Goal: Information Seeking & Learning: Learn about a topic

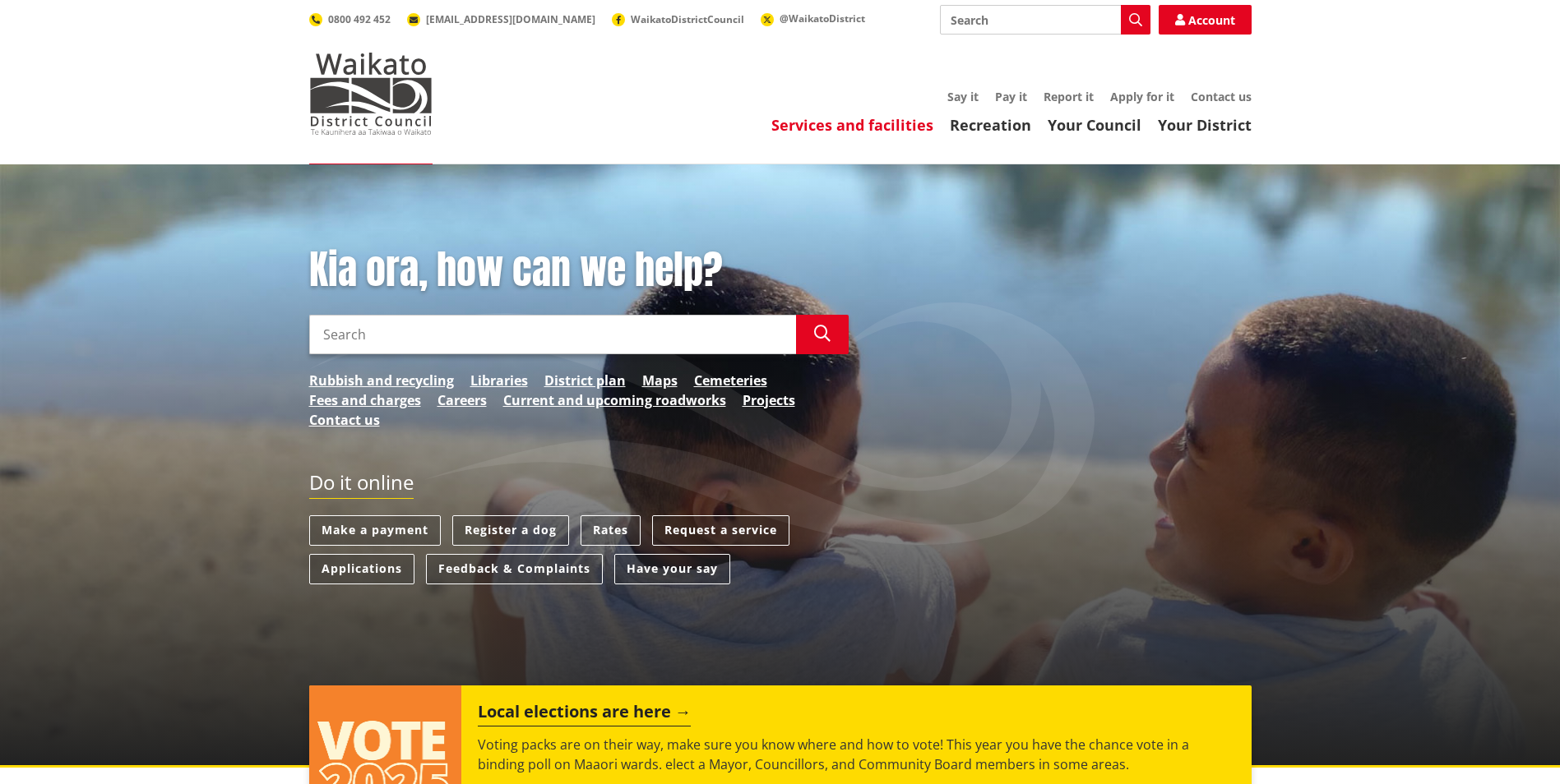
click at [865, 118] on link "Services and facilities" at bounding box center [852, 125] width 162 height 20
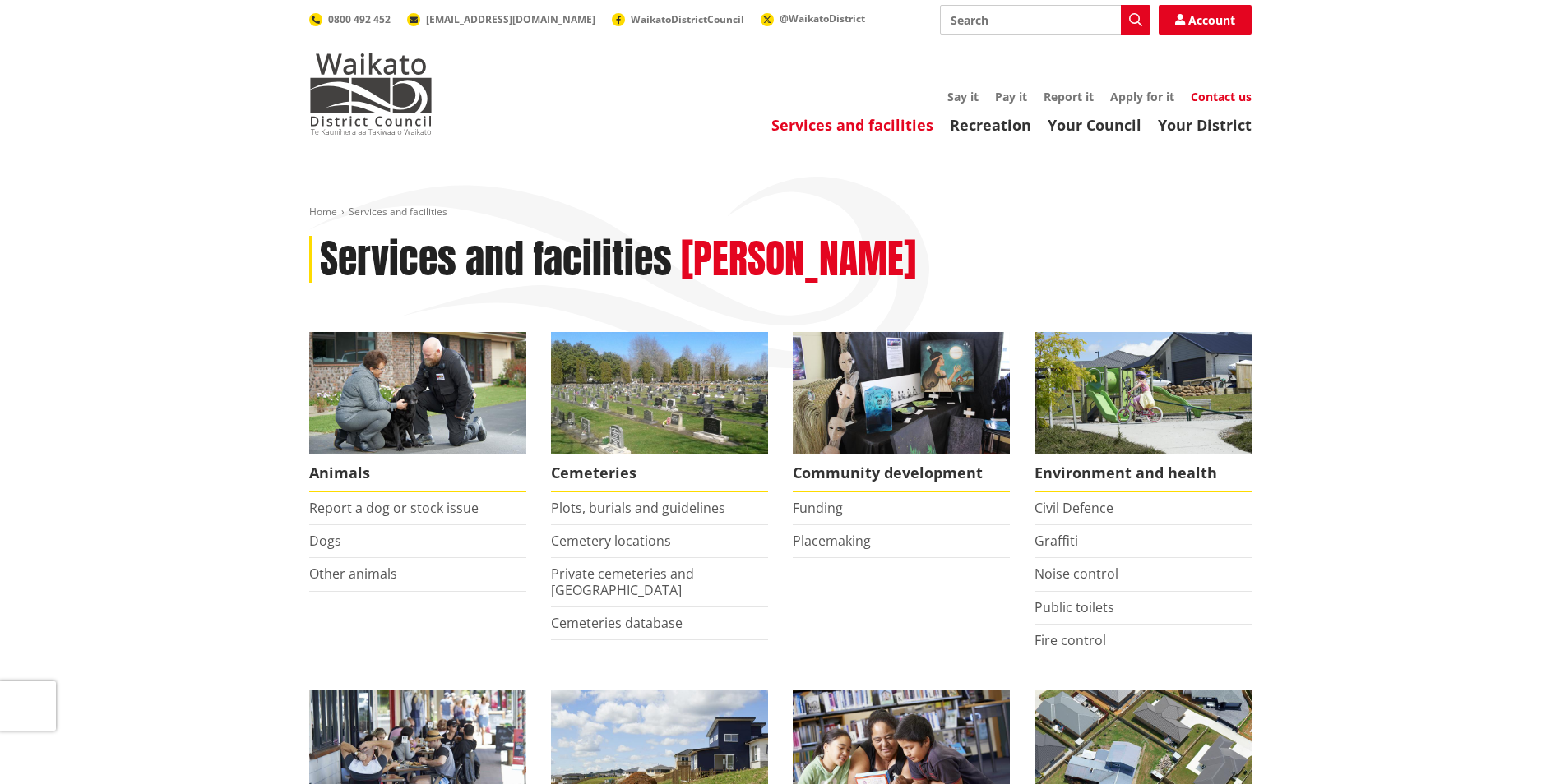
click at [1215, 102] on link "Contact us" at bounding box center [1221, 96] width 61 height 15
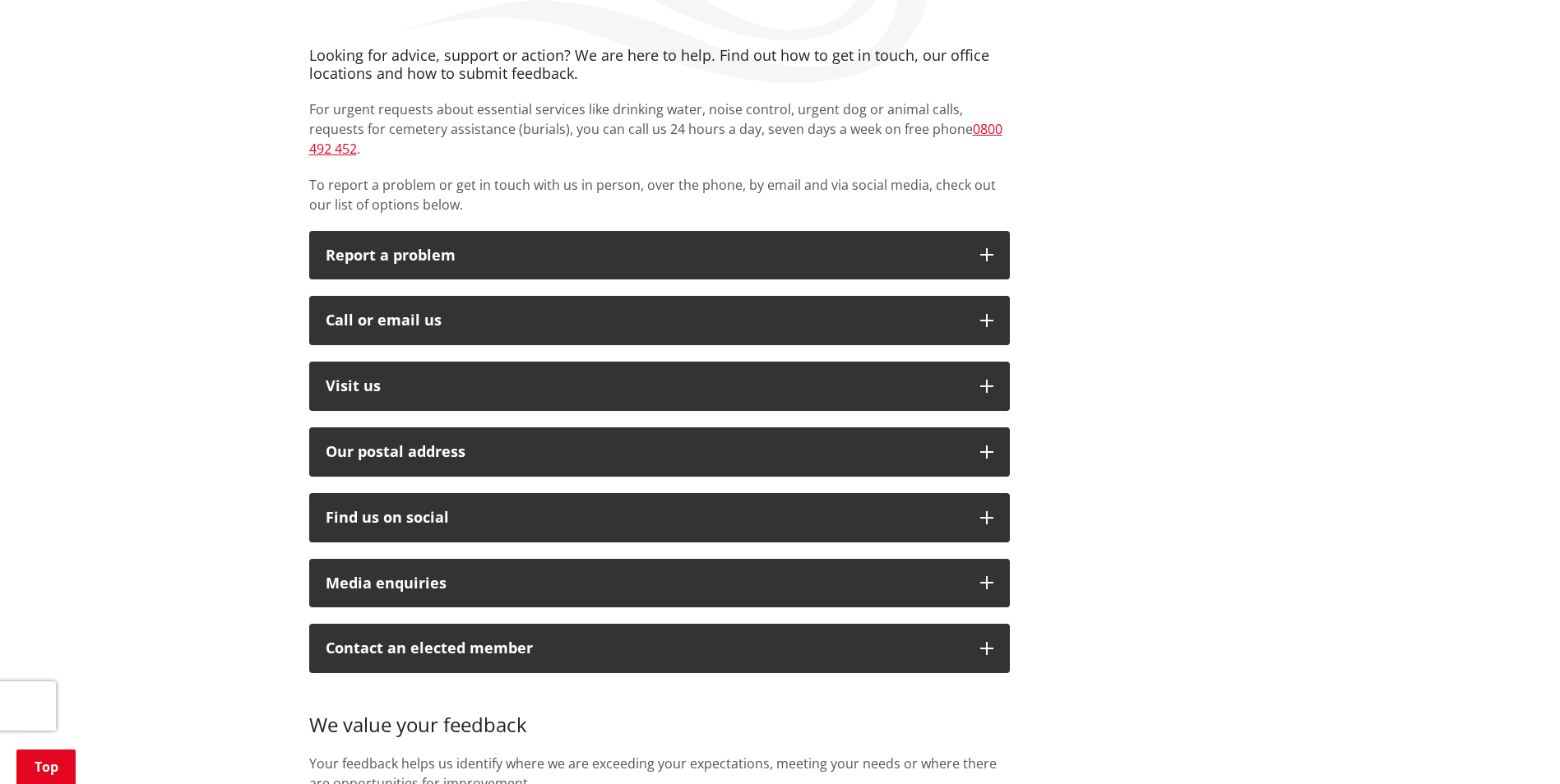
scroll to position [246, 0]
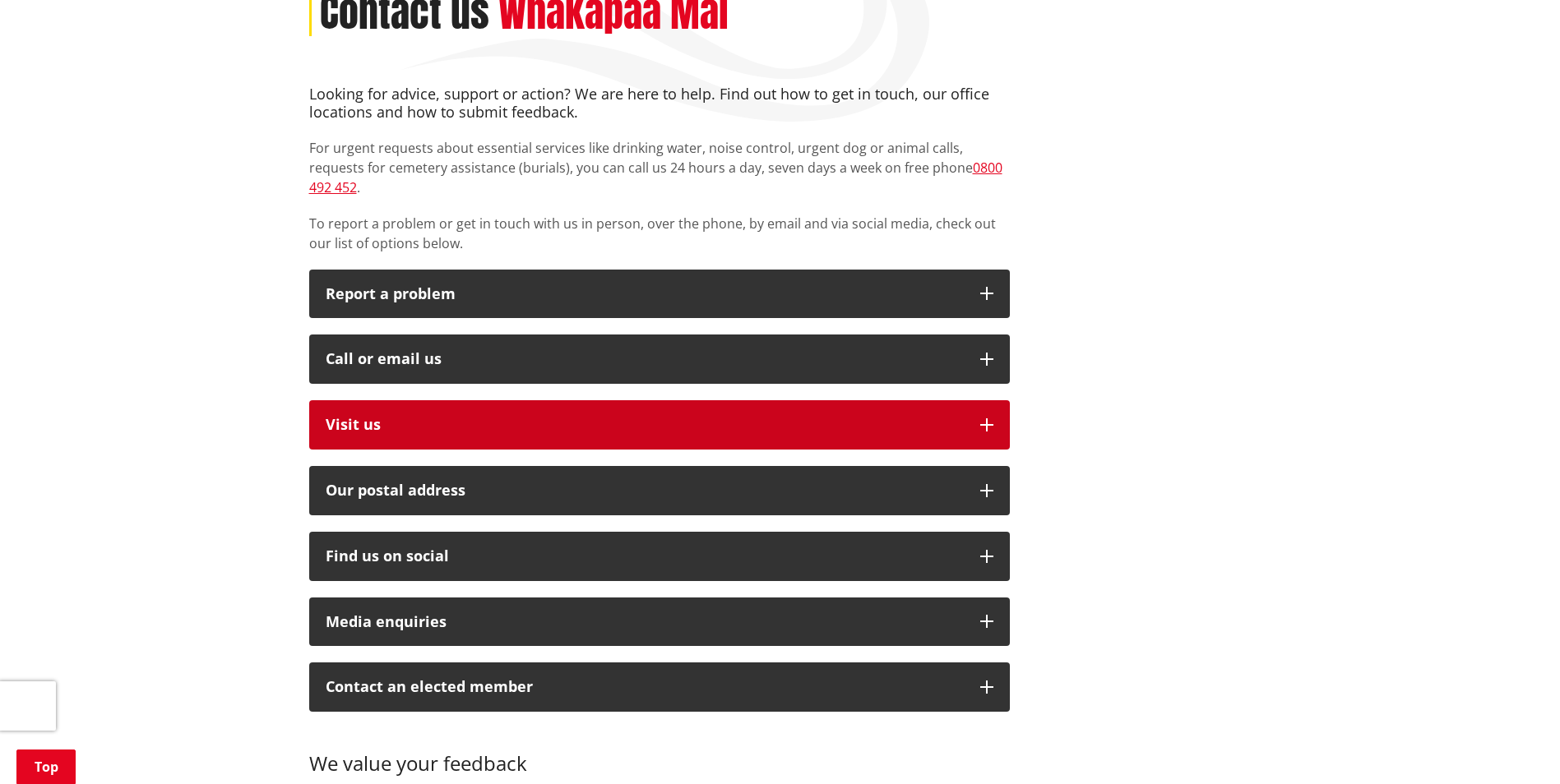
click at [988, 418] on icon "button" at bounding box center [986, 425] width 13 height 13
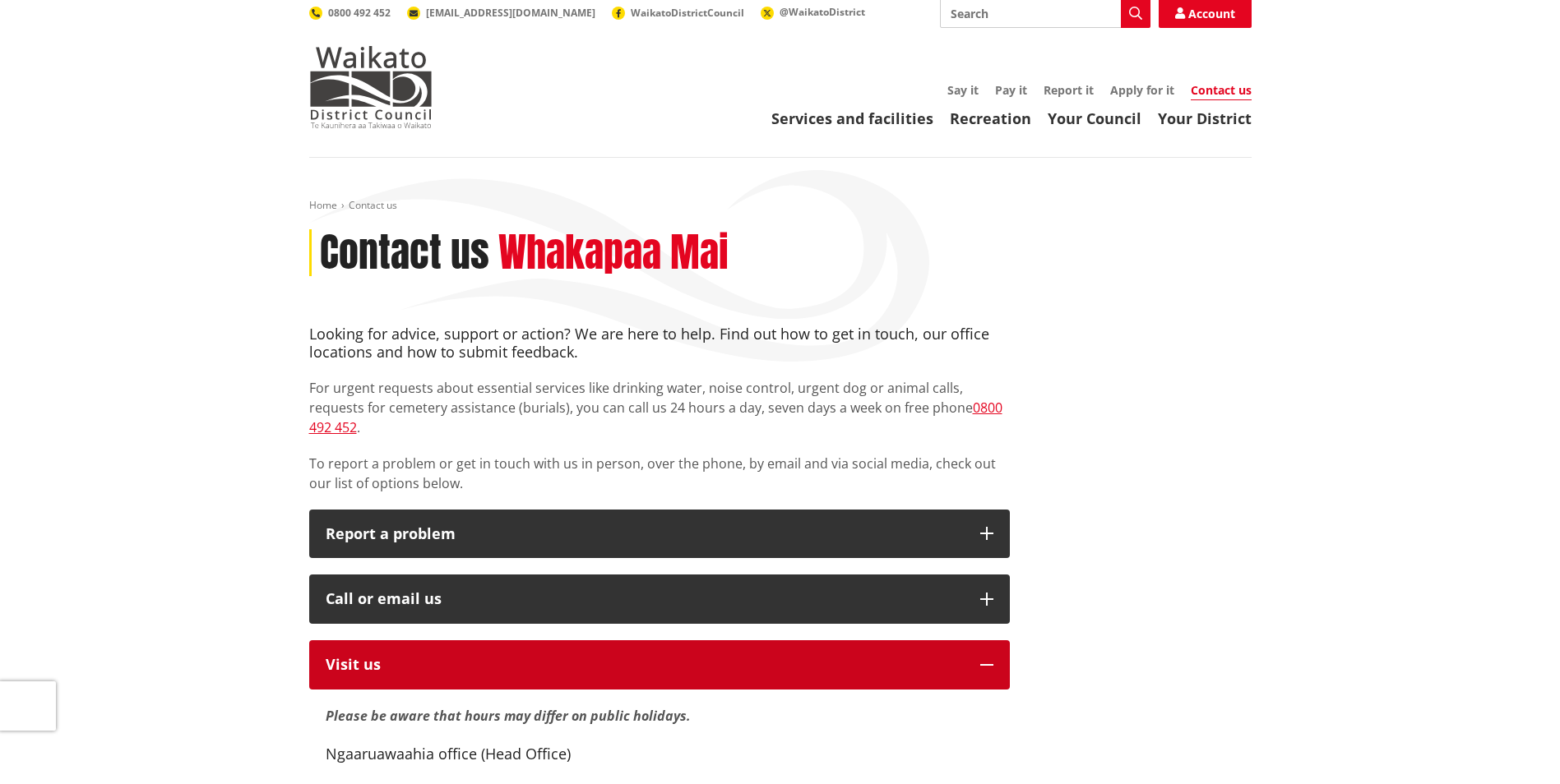
scroll to position [0, 0]
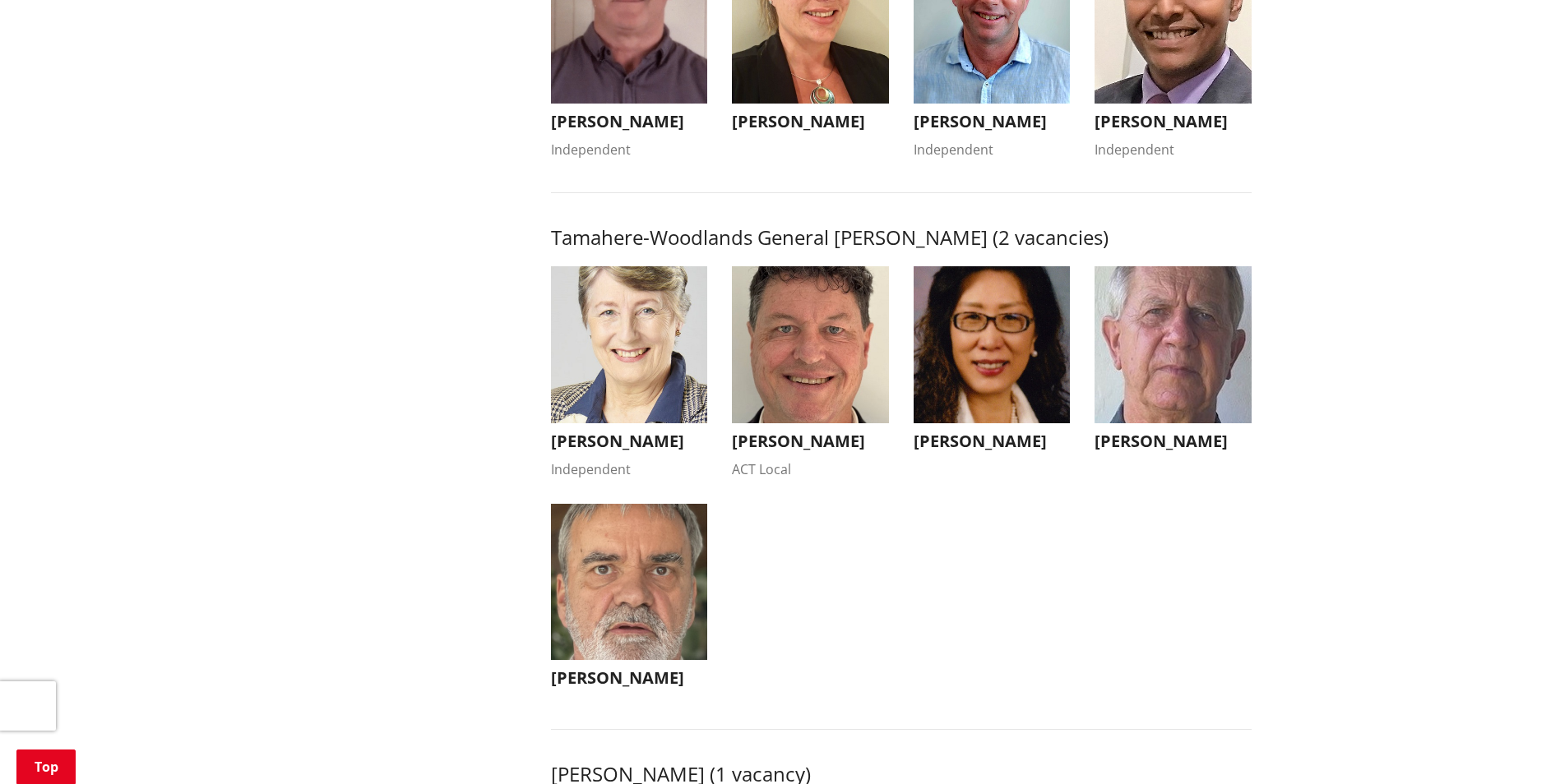
scroll to position [1479, 0]
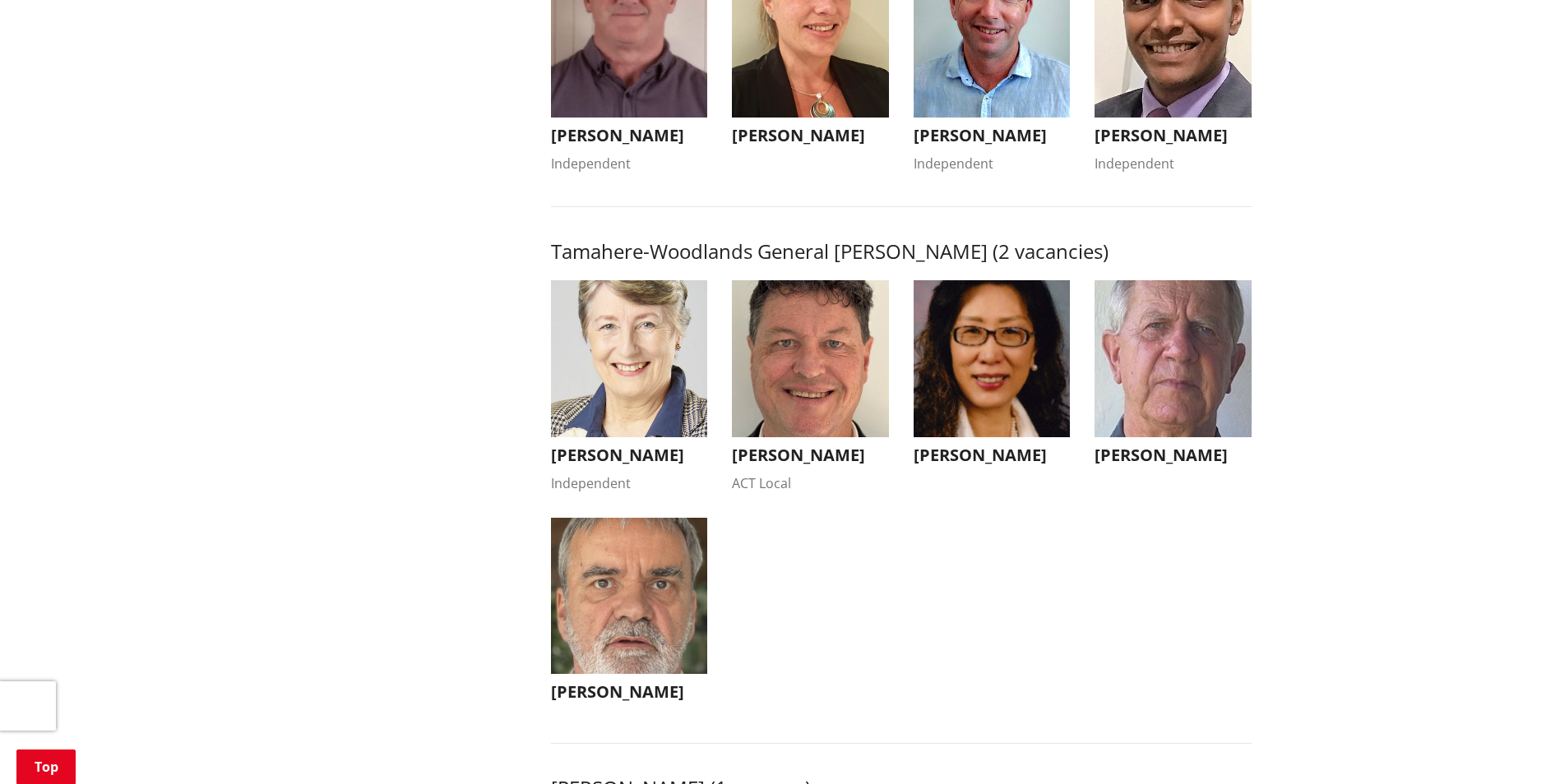
click at [821, 426] on img "button" at bounding box center [810, 358] width 157 height 157
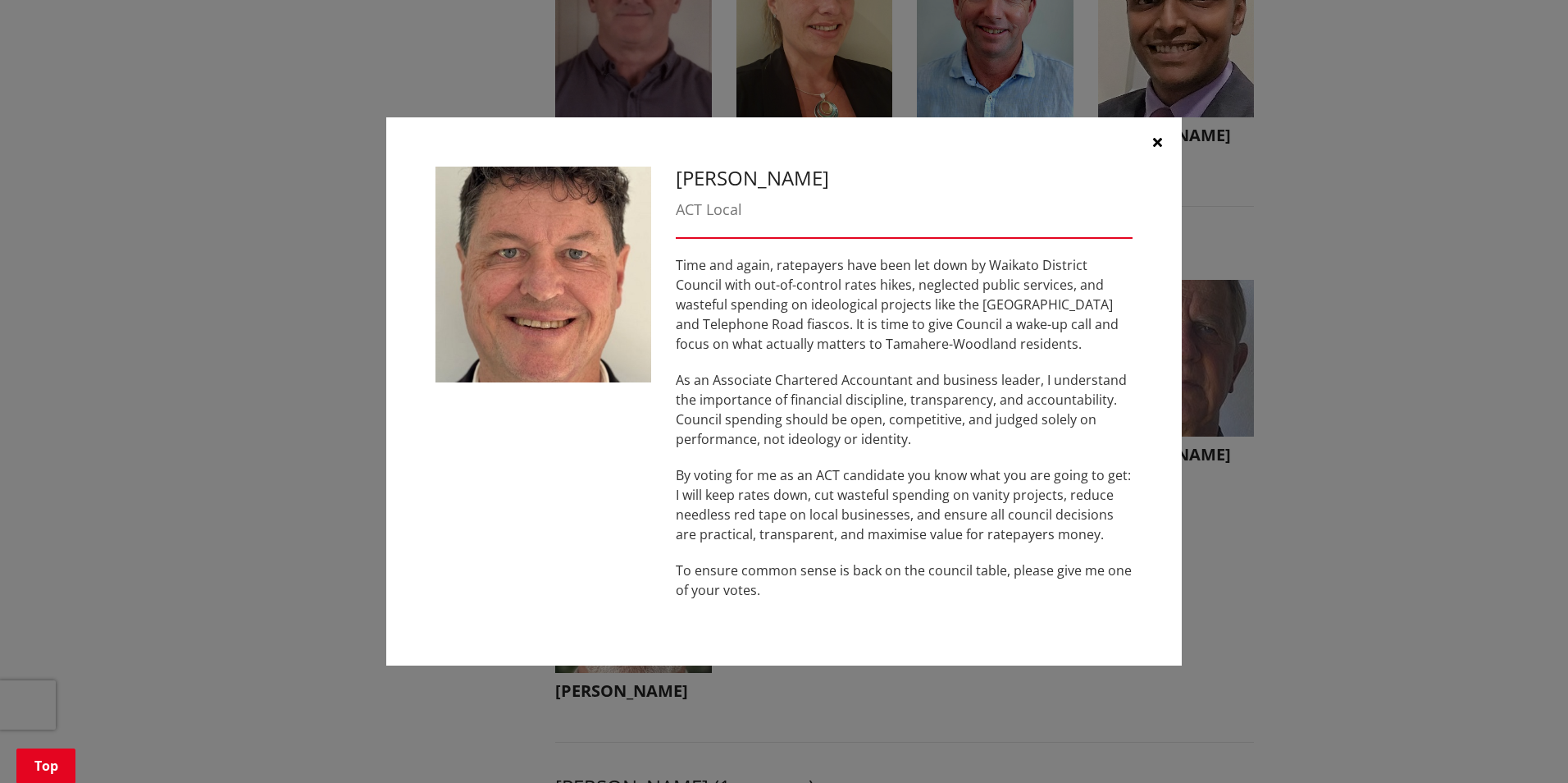
click at [1152, 143] on button "button" at bounding box center [1157, 141] width 49 height 49
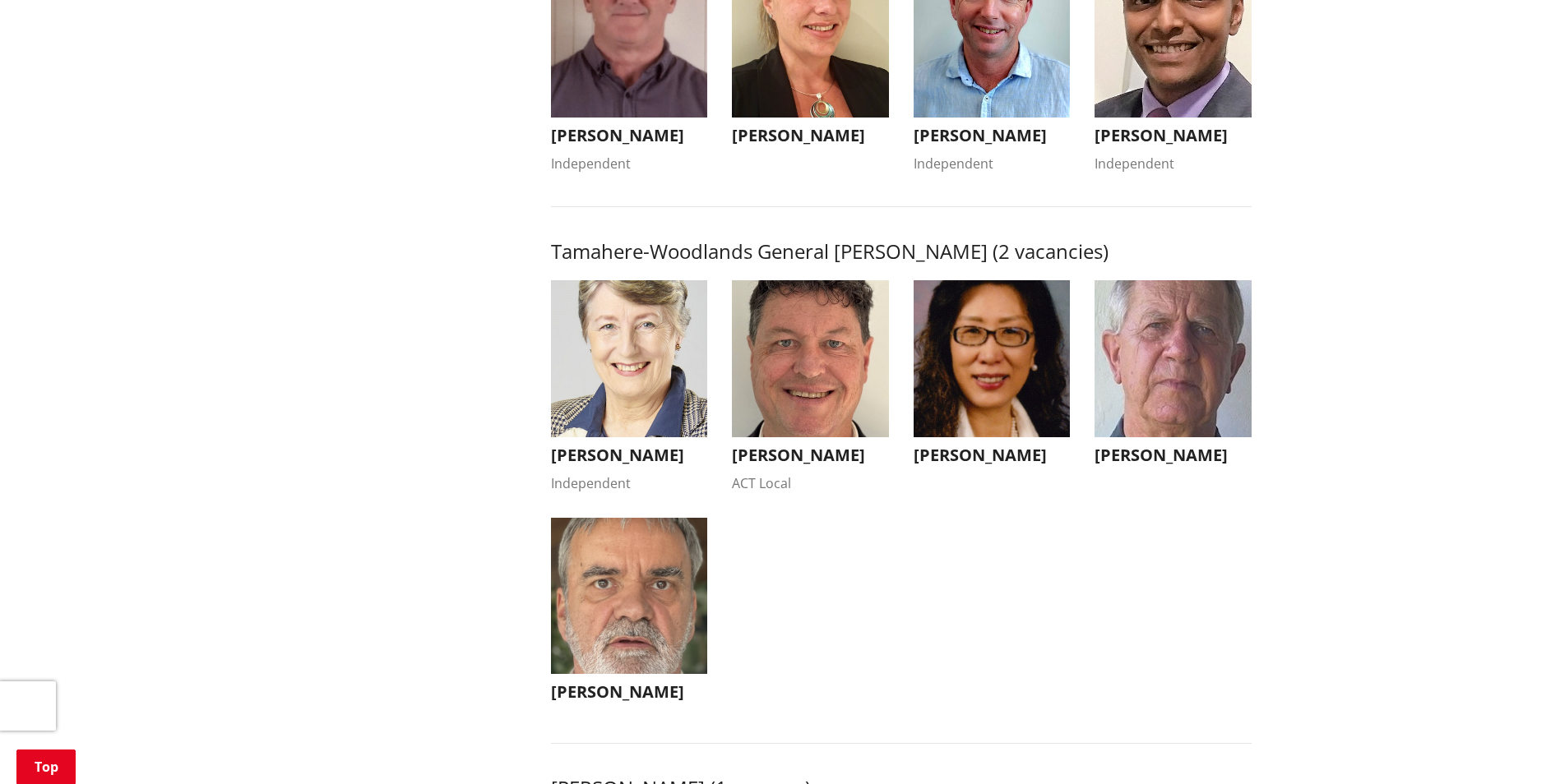
click at [594, 362] on img "button" at bounding box center [628, 358] width 157 height 157
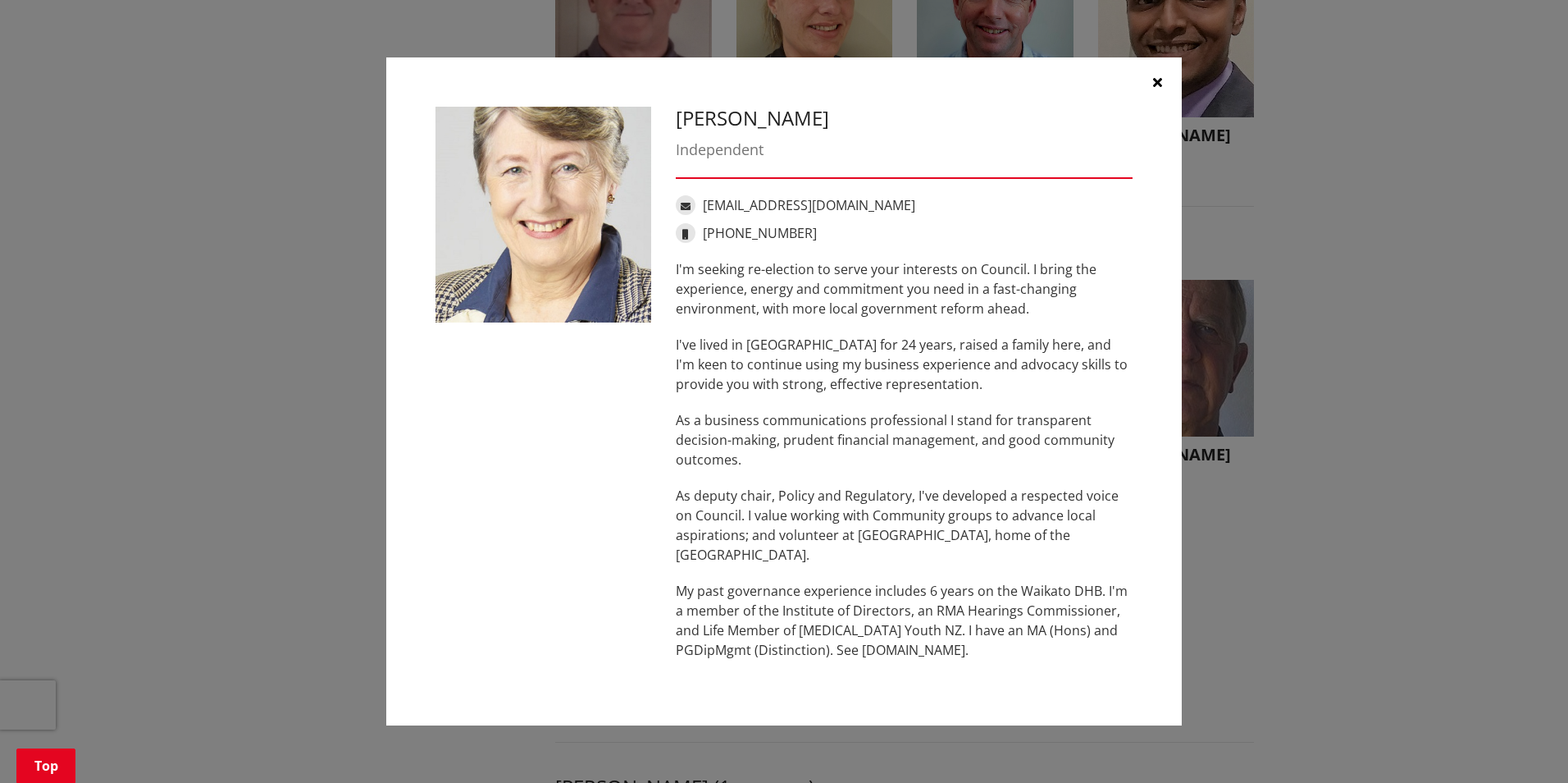
click at [1160, 80] on icon "button" at bounding box center [1157, 81] width 9 height 13
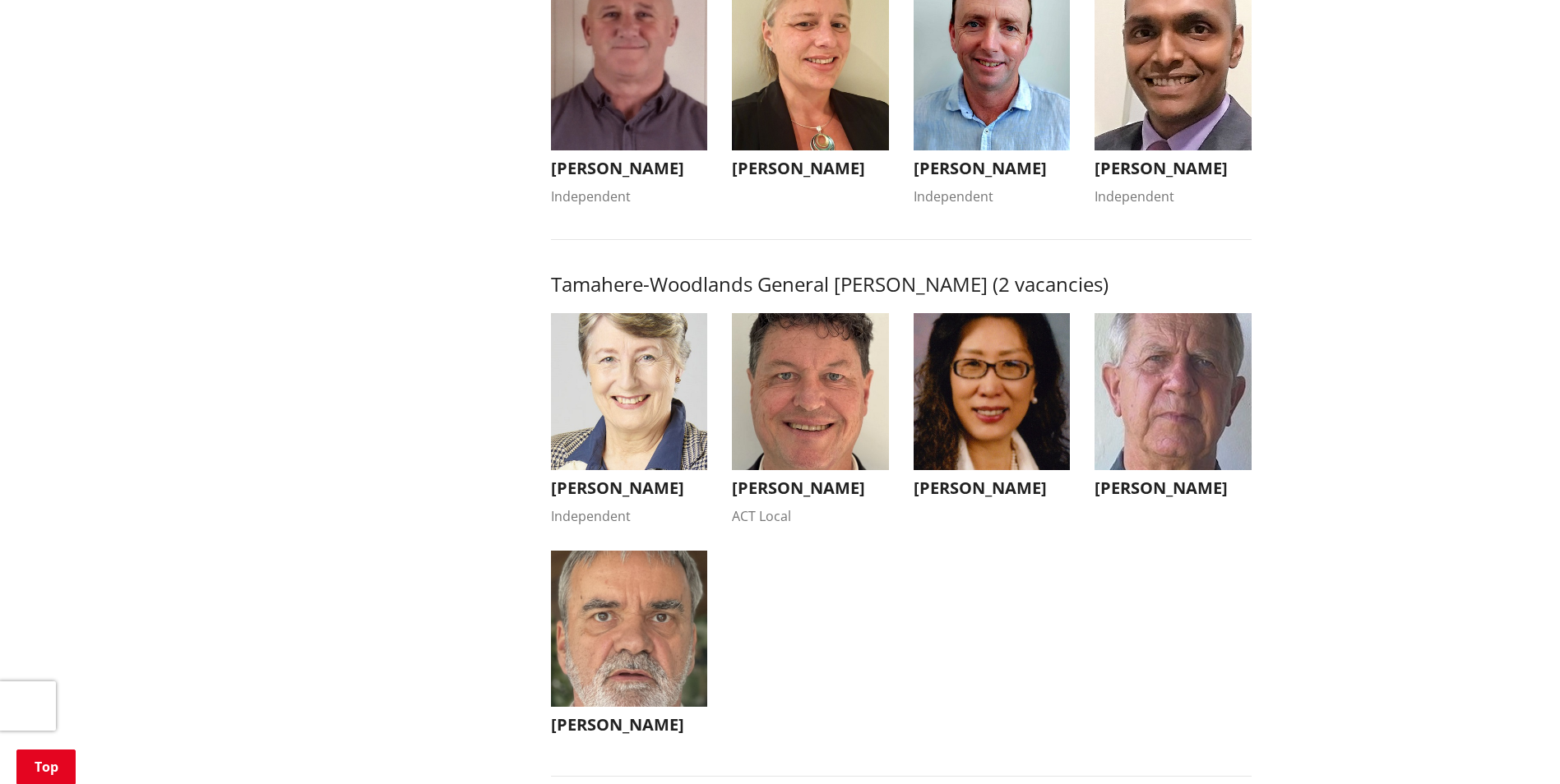
scroll to position [1561, 0]
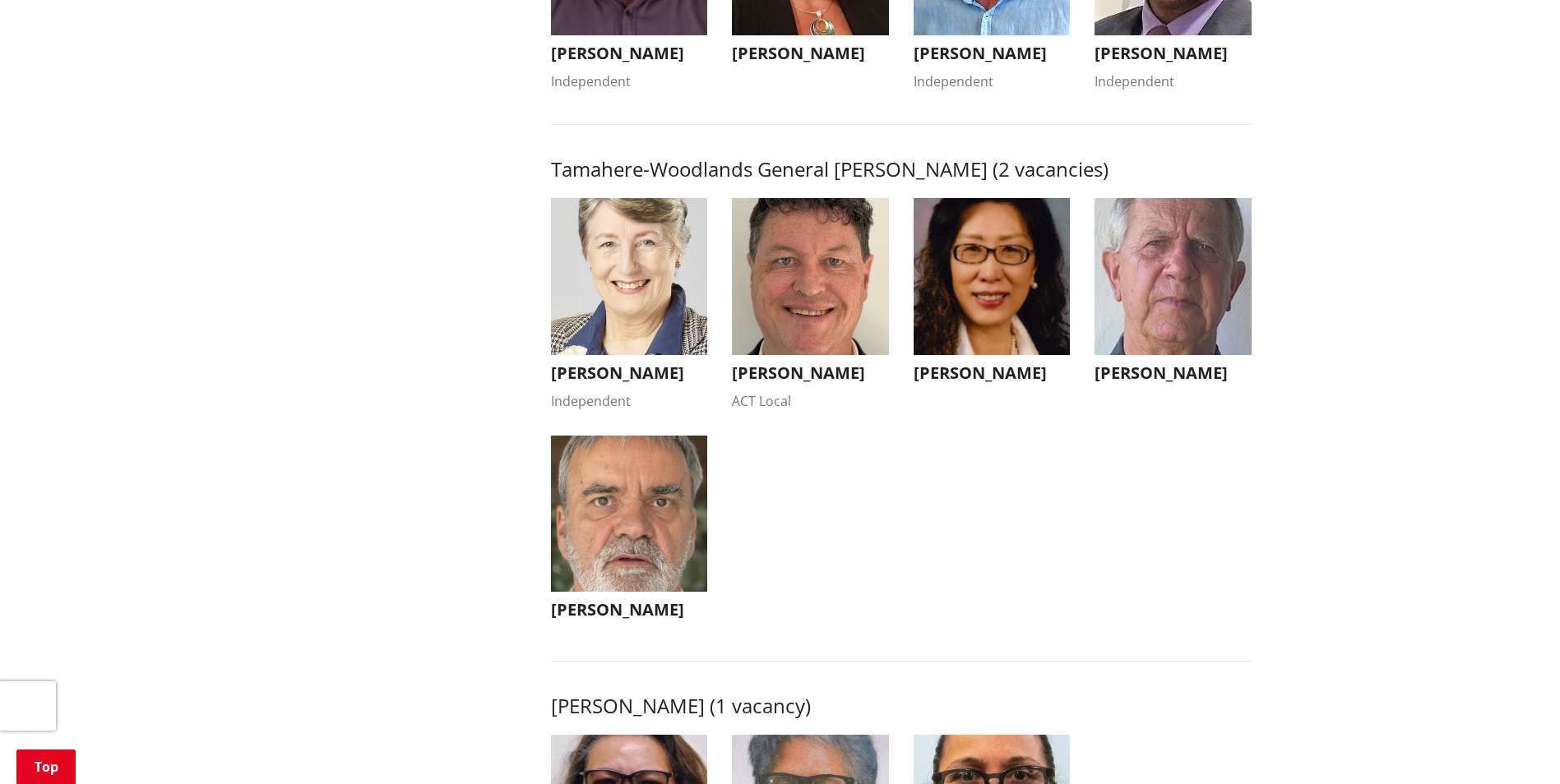
click at [639, 562] on img "button" at bounding box center [628, 513] width 157 height 157
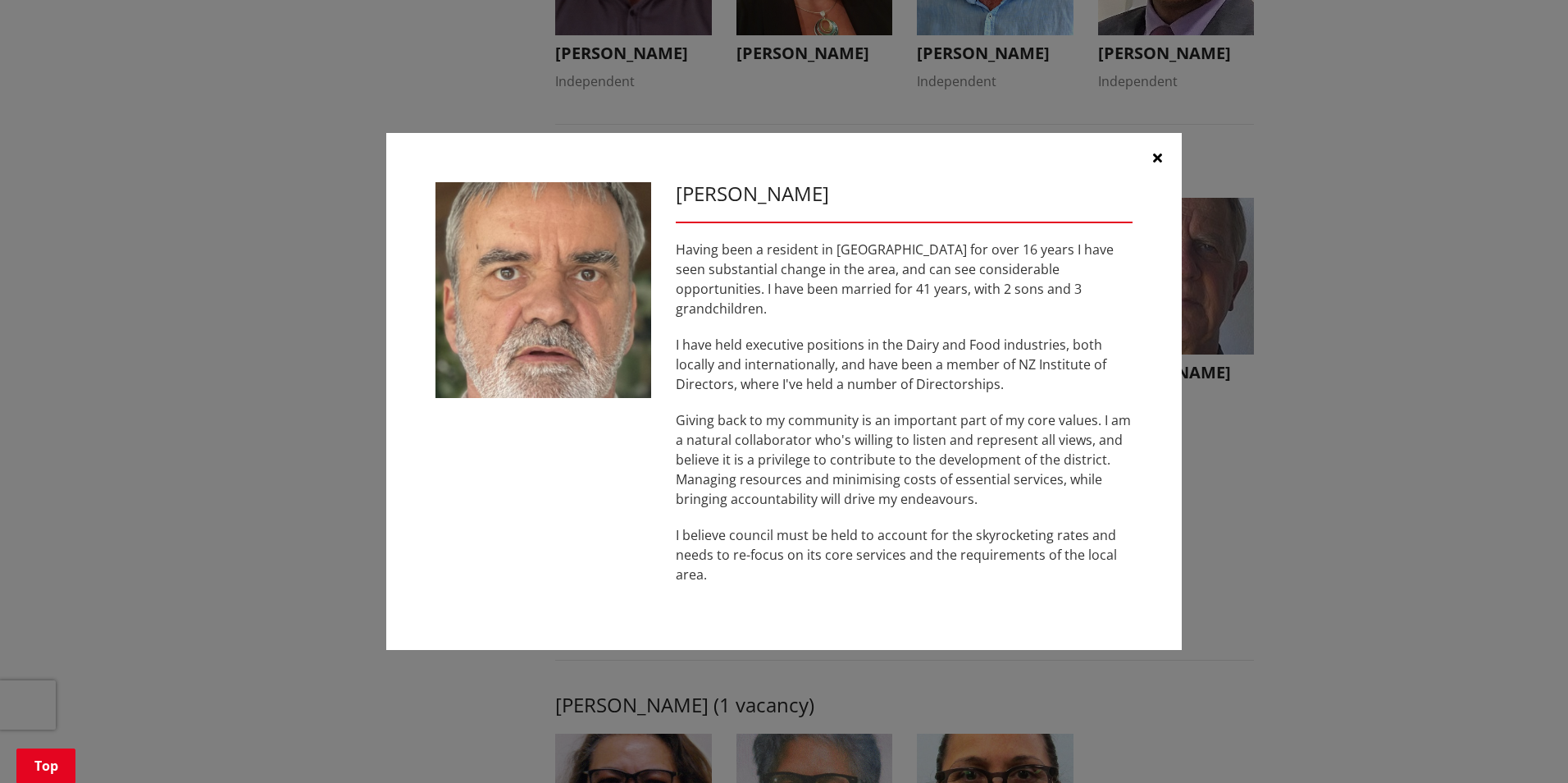
click at [1154, 164] on icon "button" at bounding box center [1157, 157] width 9 height 13
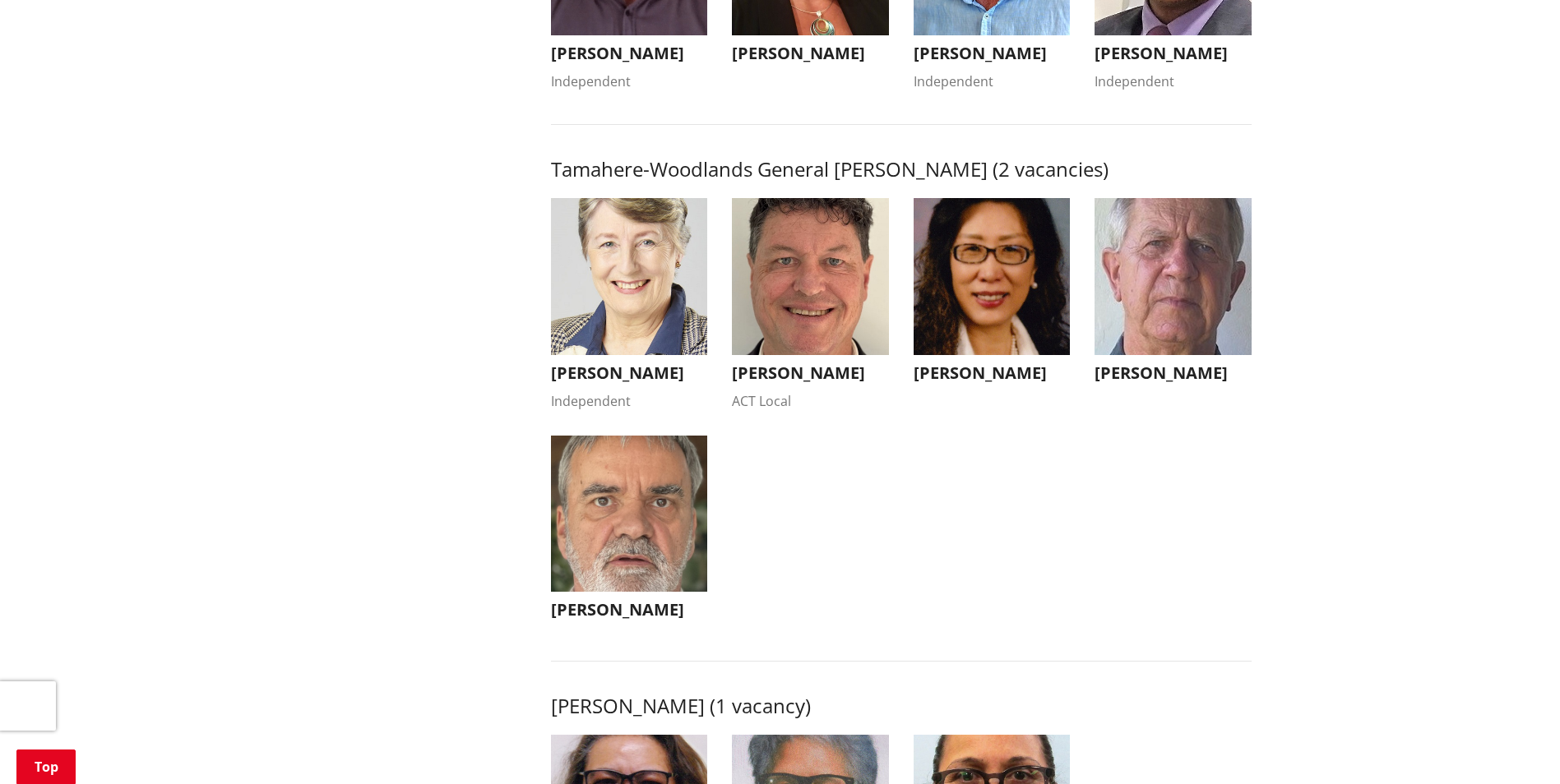
click at [1195, 278] on img "button" at bounding box center [1173, 276] width 157 height 157
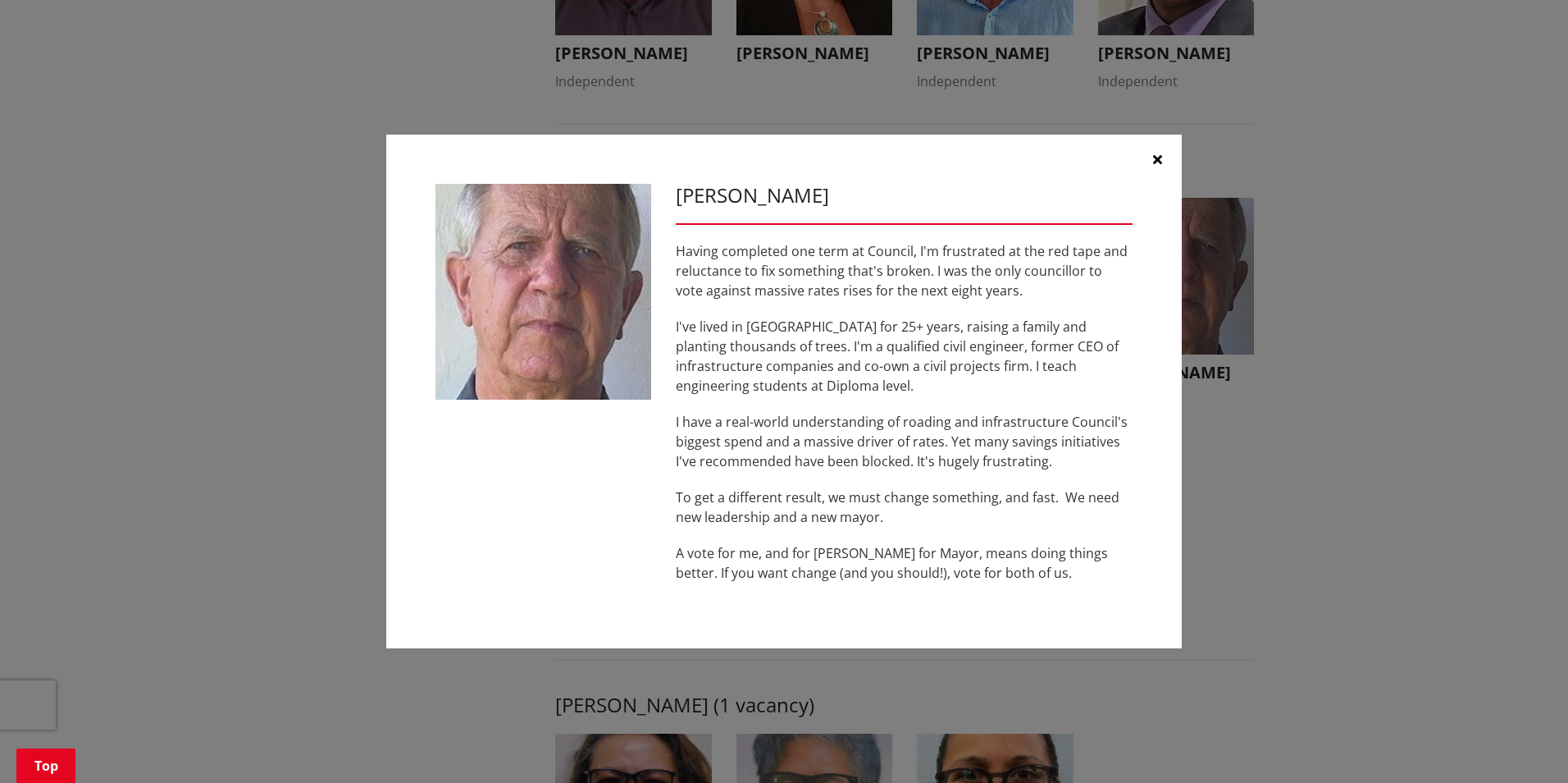
click at [1163, 158] on button "button" at bounding box center [1157, 158] width 49 height 49
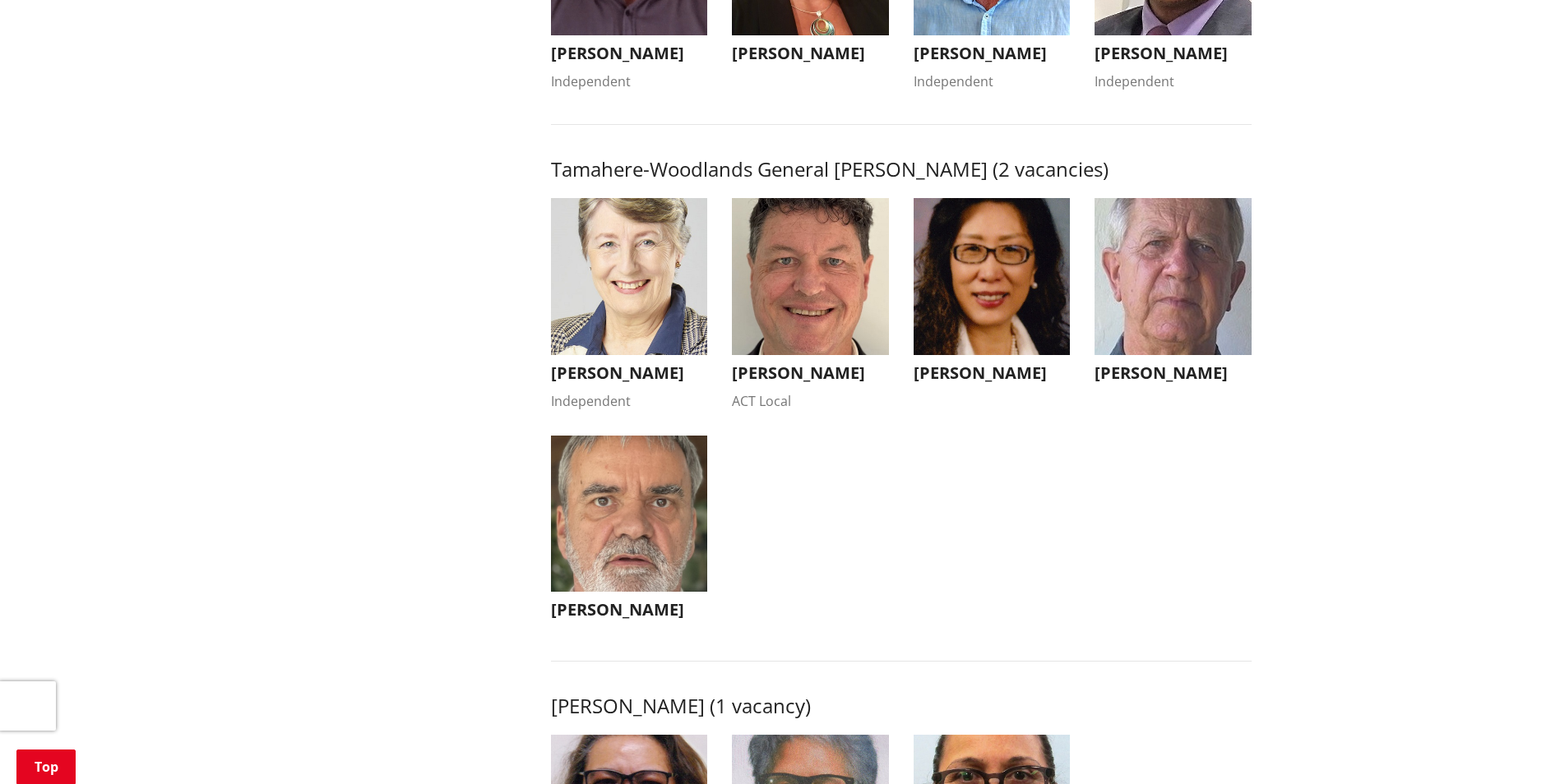
click at [997, 328] on img "button" at bounding box center [992, 276] width 157 height 157
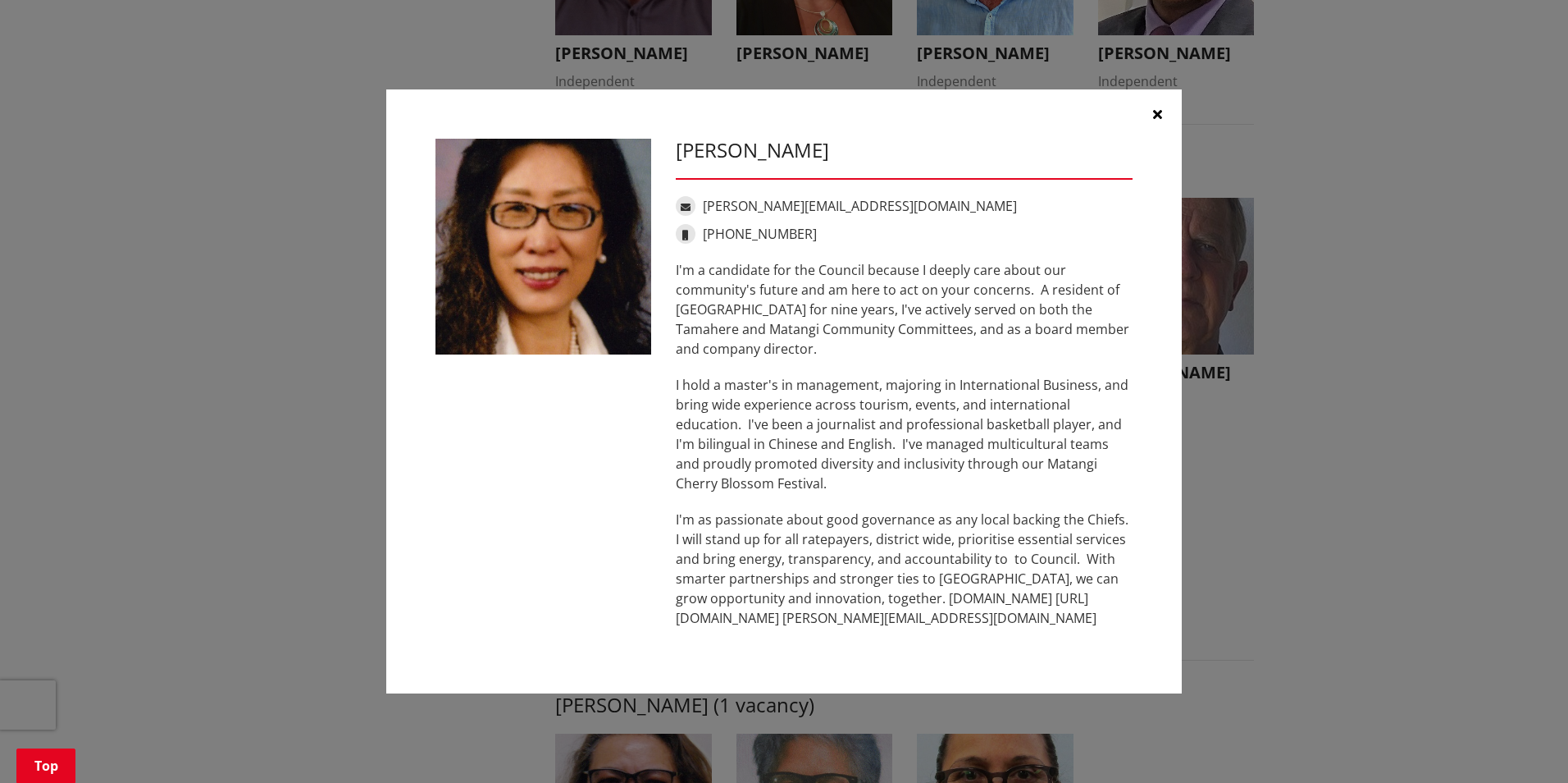
click at [1155, 110] on icon "button" at bounding box center [1157, 114] width 9 height 13
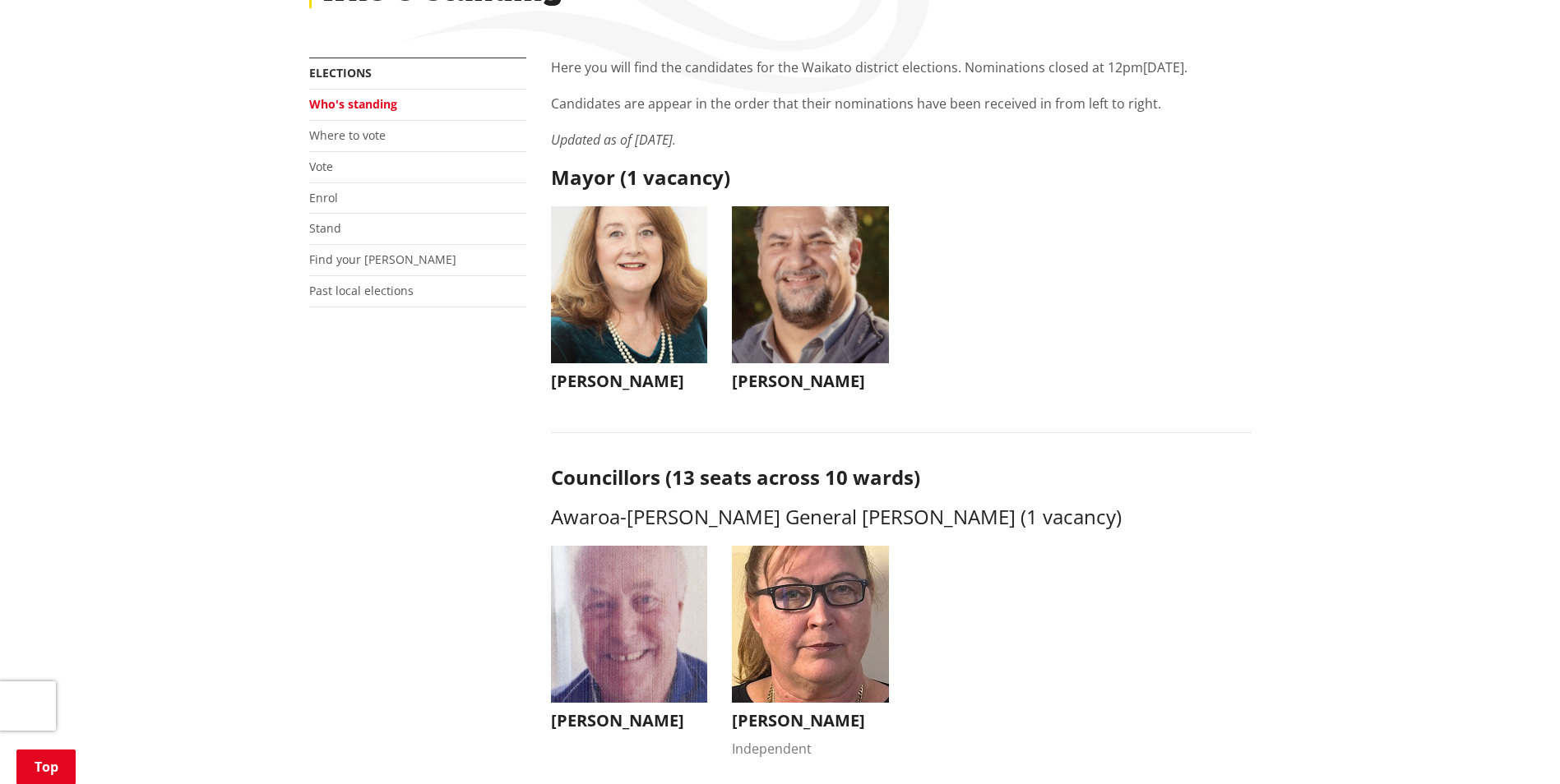
scroll to position [246, 0]
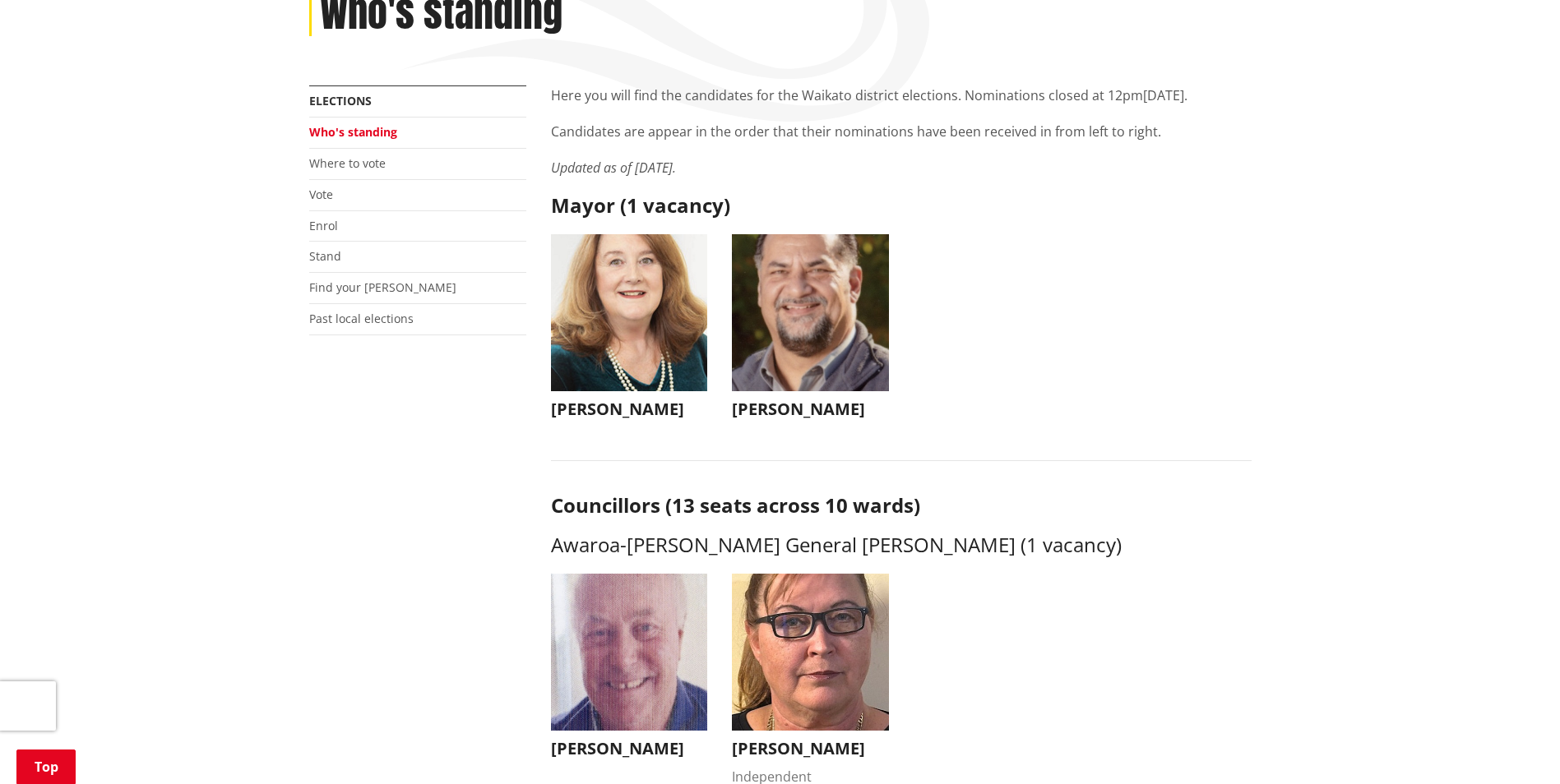
click at [637, 341] on img "button" at bounding box center [628, 312] width 157 height 157
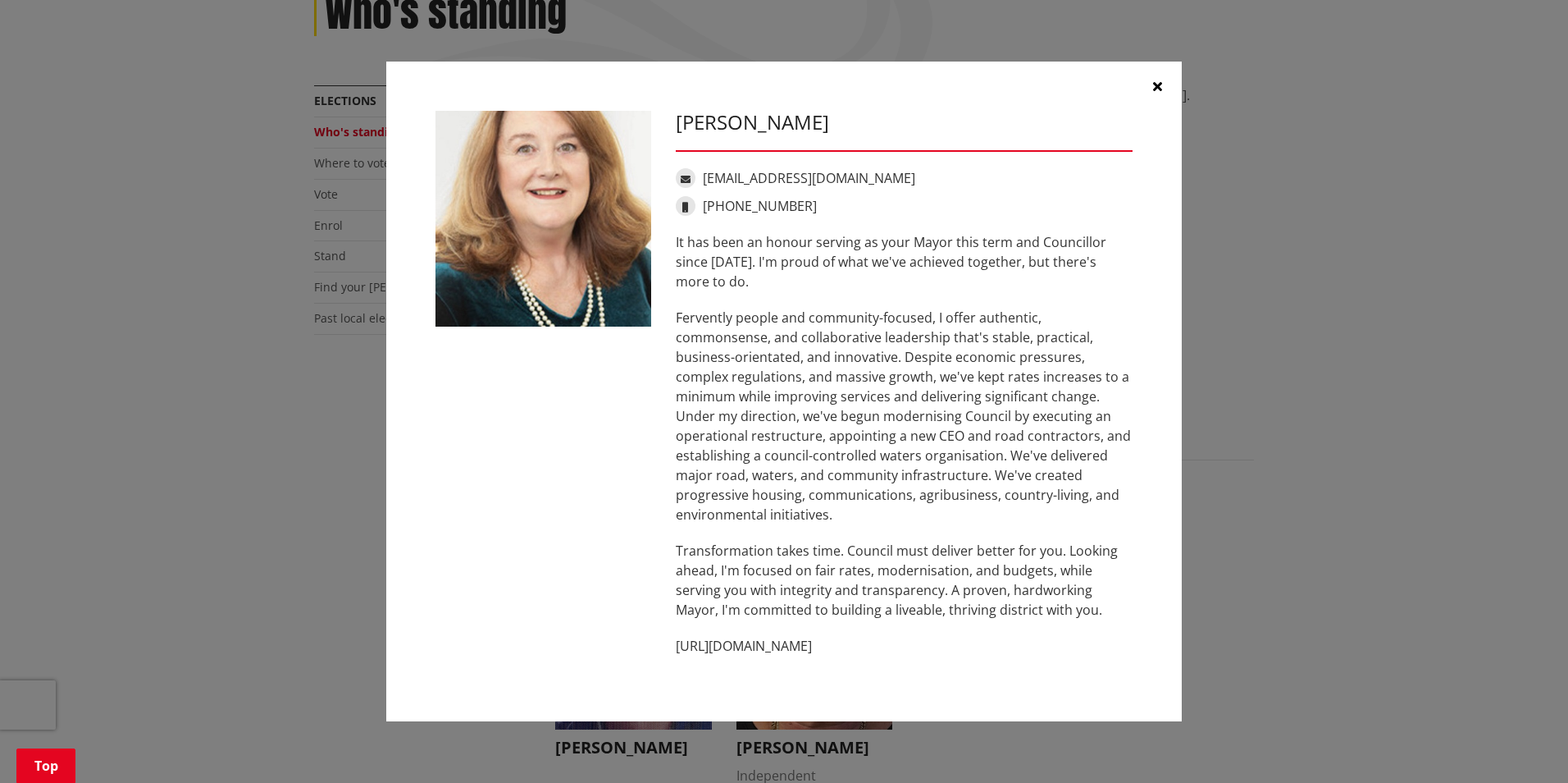
click at [1160, 94] on button "button" at bounding box center [1157, 86] width 49 height 49
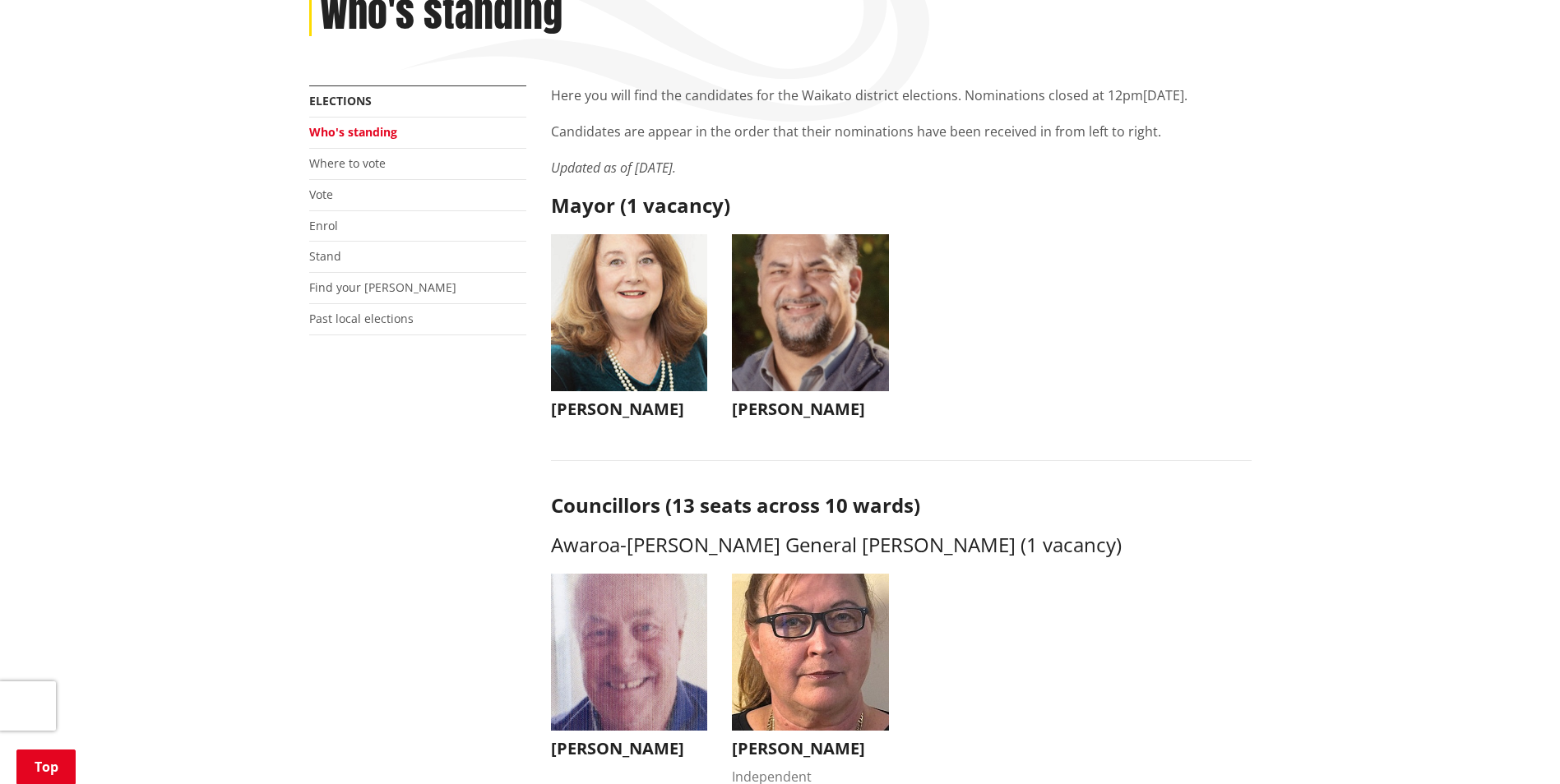
click at [782, 347] on img "button" at bounding box center [810, 312] width 157 height 157
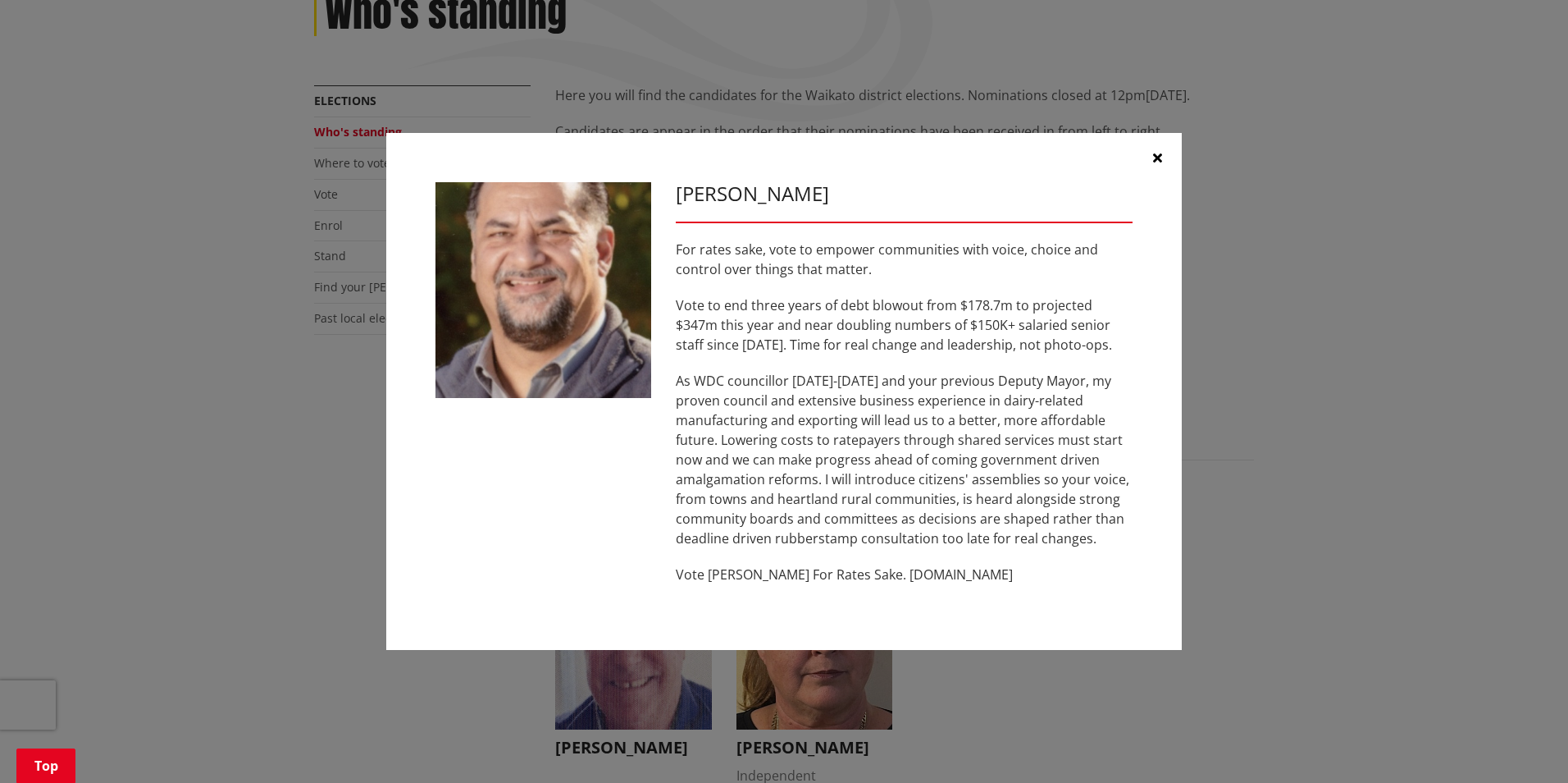
click at [1156, 160] on icon "button" at bounding box center [1157, 157] width 9 height 13
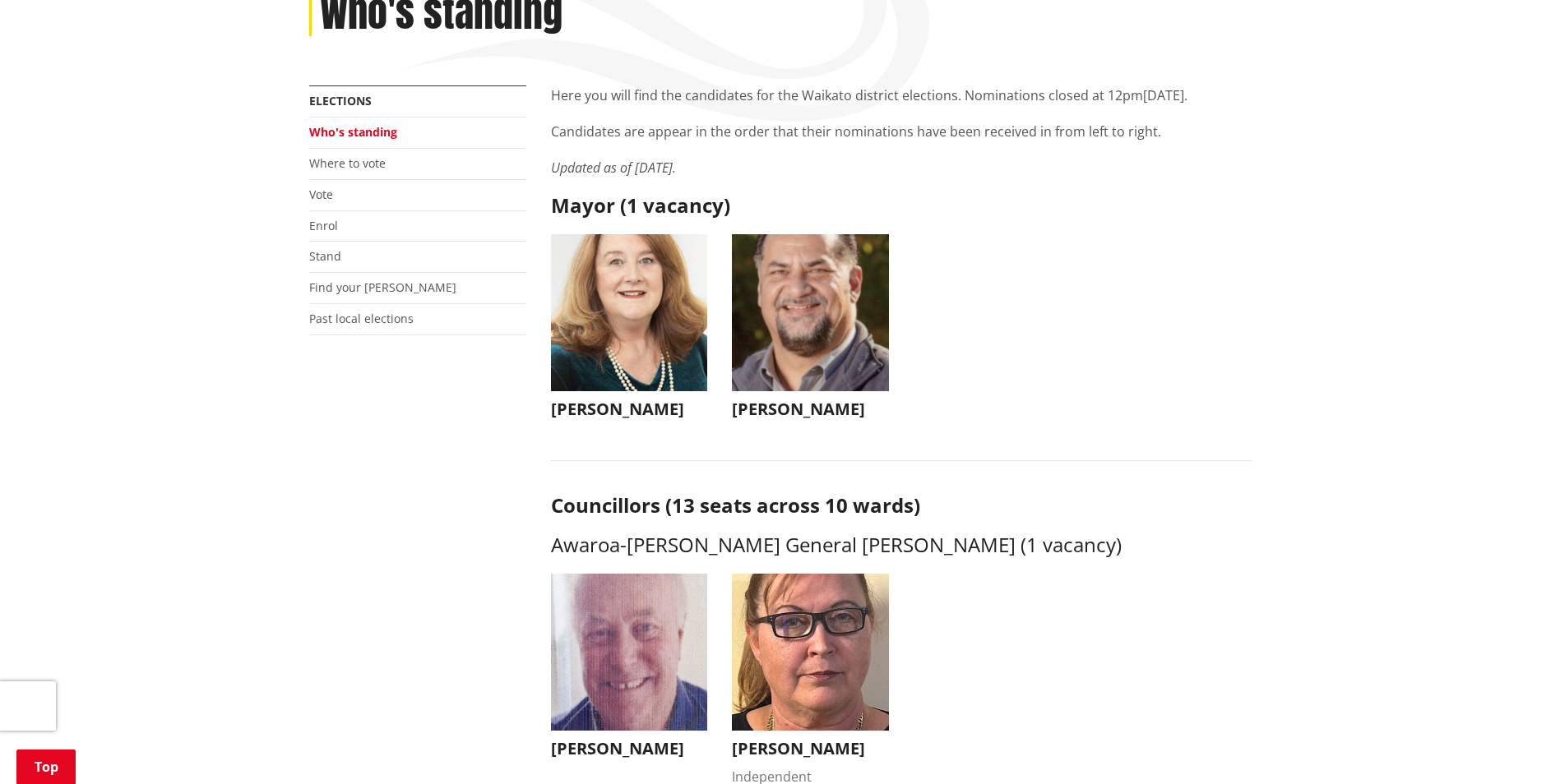
click at [1238, 494] on h3 "Councillors (13 seats across 10 wards)" at bounding box center [900, 505] width 700 height 24
